Goal: Download file/media

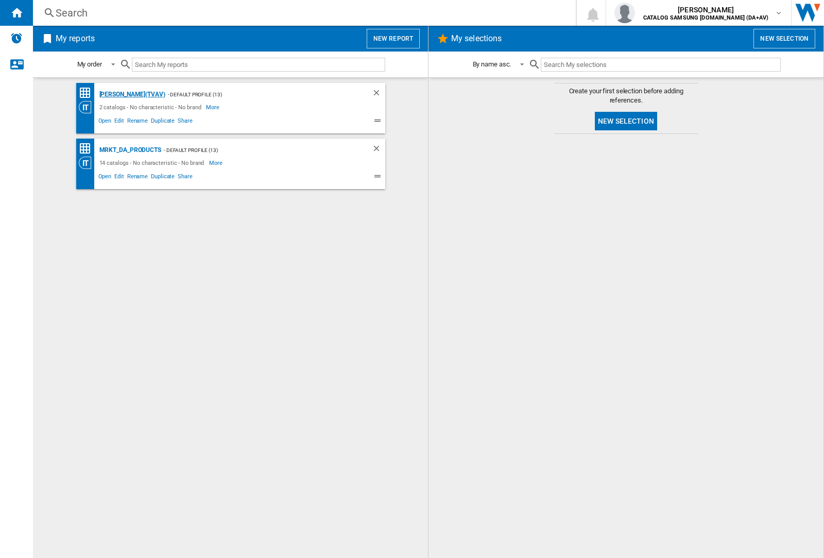
click at [114, 94] on div "[PERSON_NAME](TVAV)" at bounding box center [131, 94] width 68 height 13
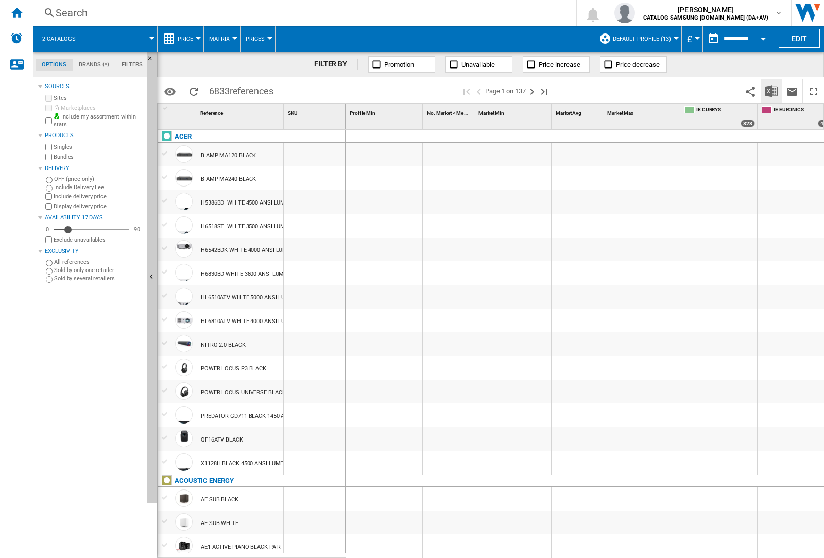
click at [771, 91] on img "Download in Excel" at bounding box center [771, 91] width 12 height 12
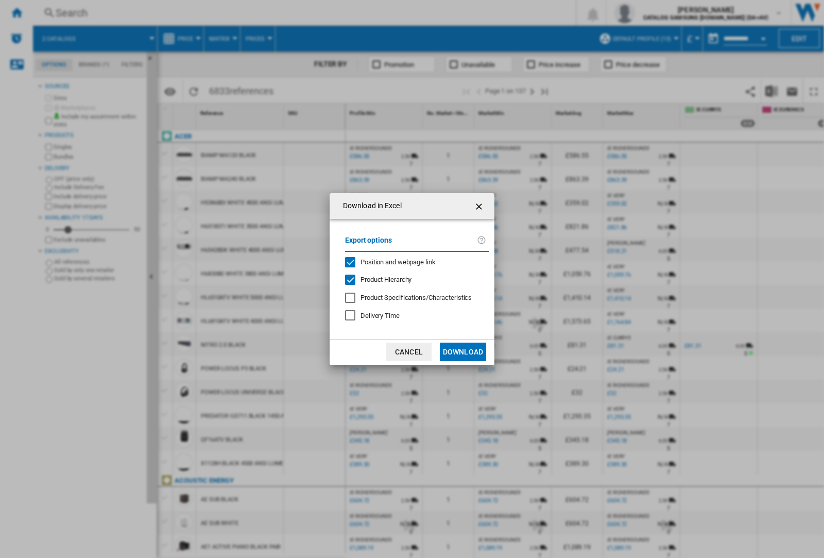
click at [413, 262] on span "Position and webpage link" at bounding box center [397, 262] width 75 height 8
click at [463, 352] on button "Download" at bounding box center [463, 351] width 46 height 19
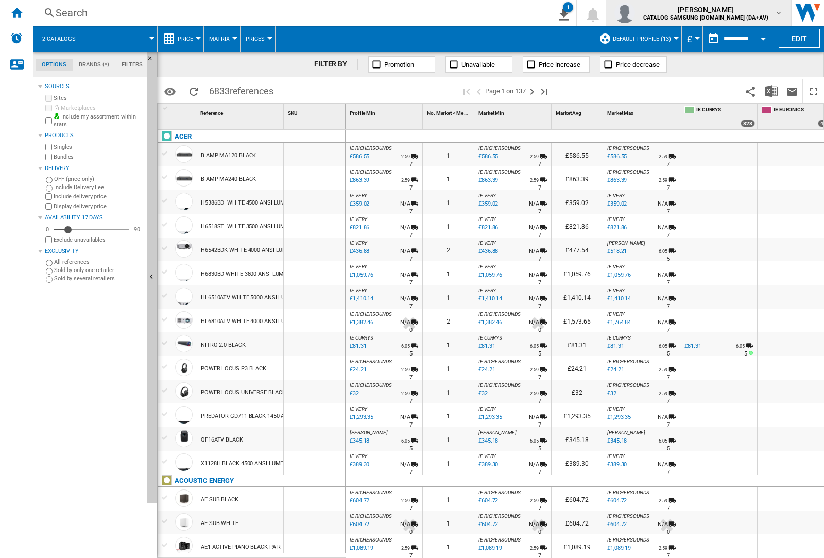
click at [635, 13] on img "button" at bounding box center [624, 13] width 21 height 21
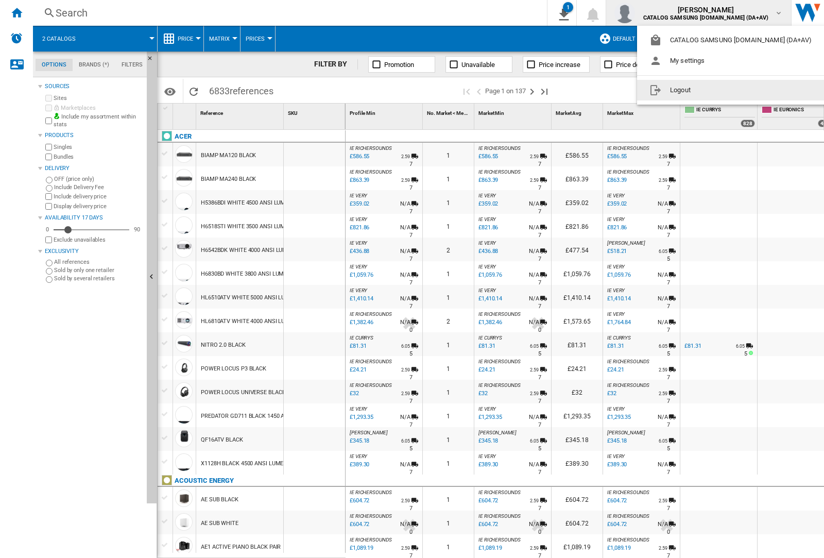
click at [716, 90] on button "Logout" at bounding box center [732, 90] width 191 height 21
